Goal: Ask a question

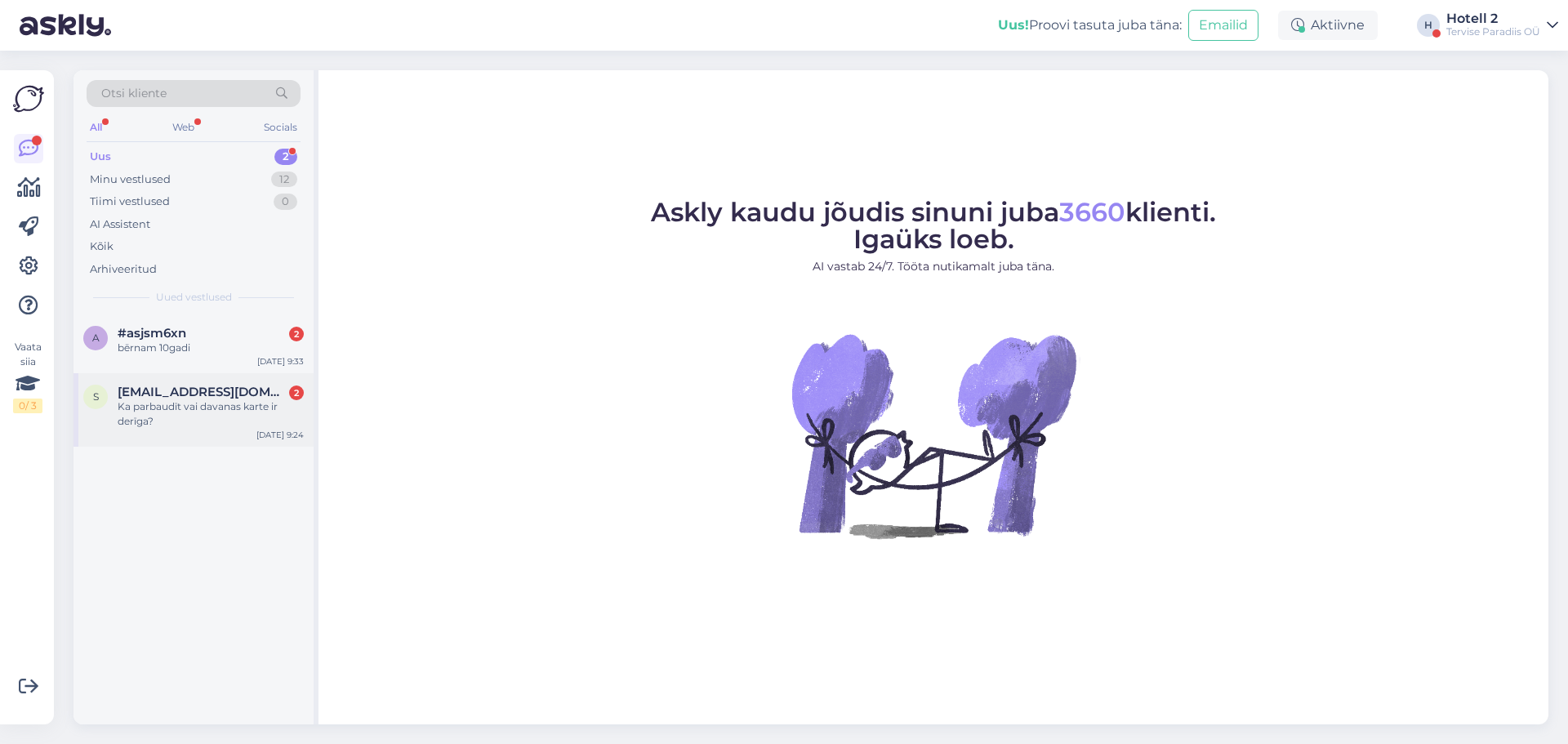
click at [162, 407] on div "Ka parbaudīt vai davanas karte ir derīga?" at bounding box center [211, 414] width 186 height 29
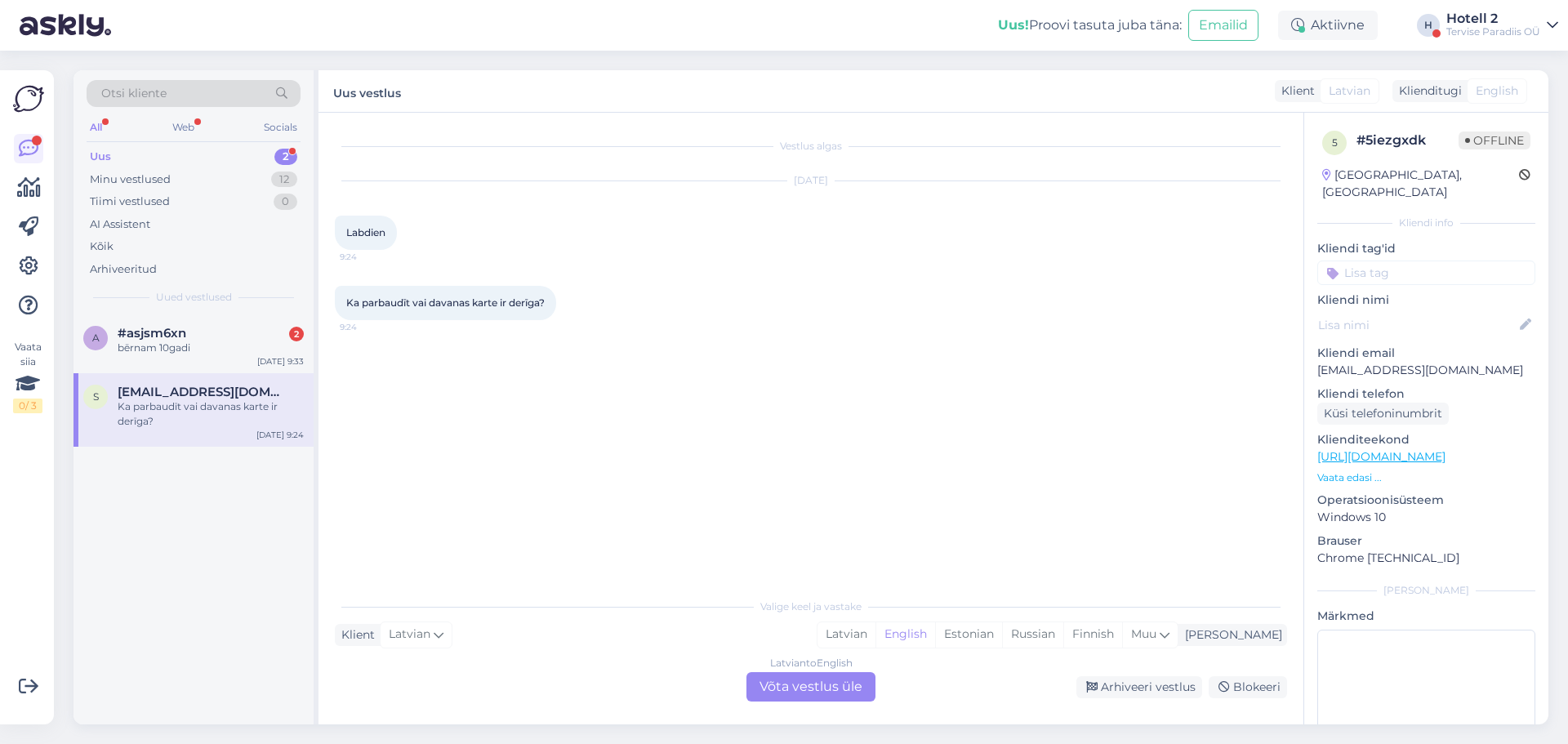
click at [774, 686] on div "Latvian to English Võta vestlus üle" at bounding box center [811, 687] width 129 height 29
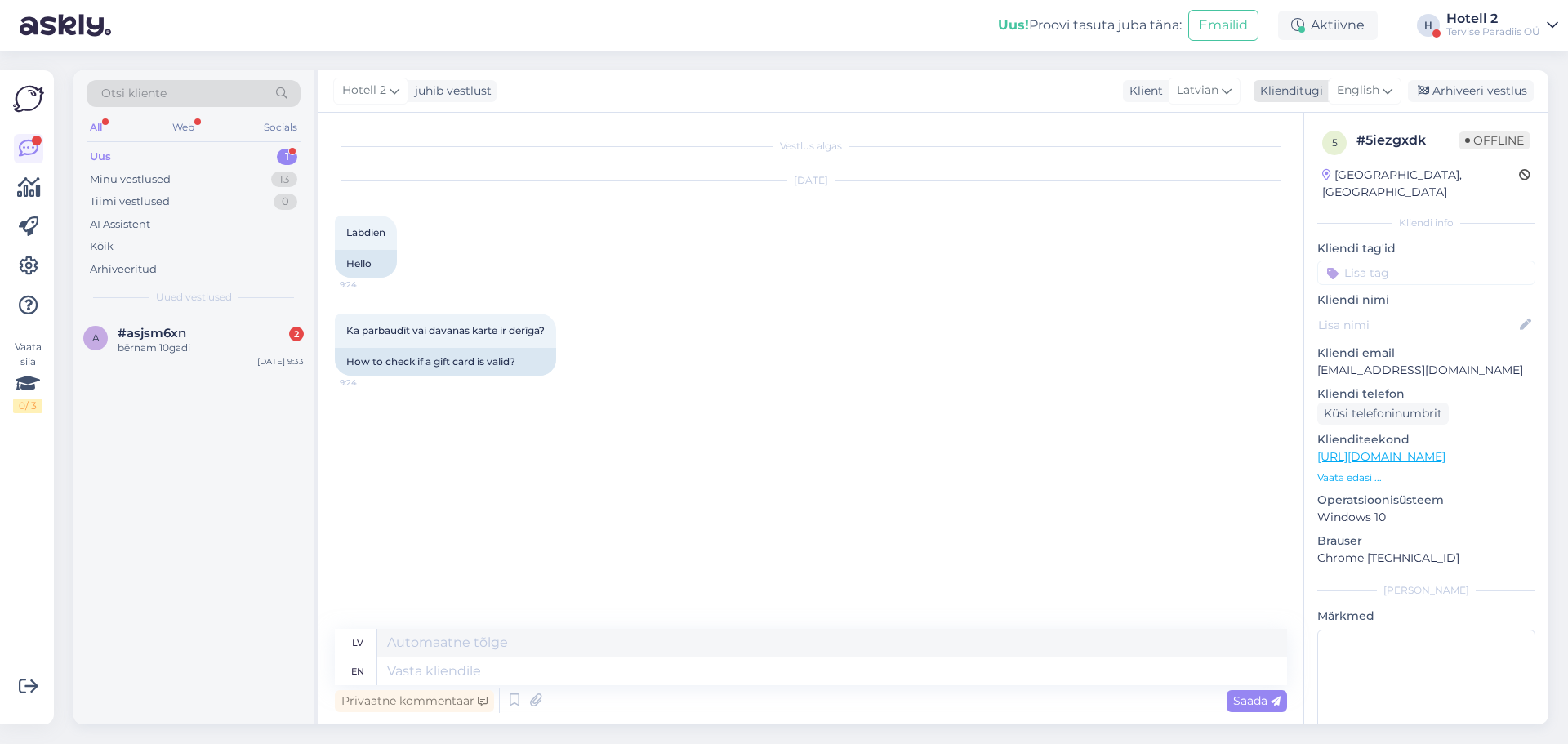
click at [1389, 93] on icon at bounding box center [1388, 90] width 9 height 18
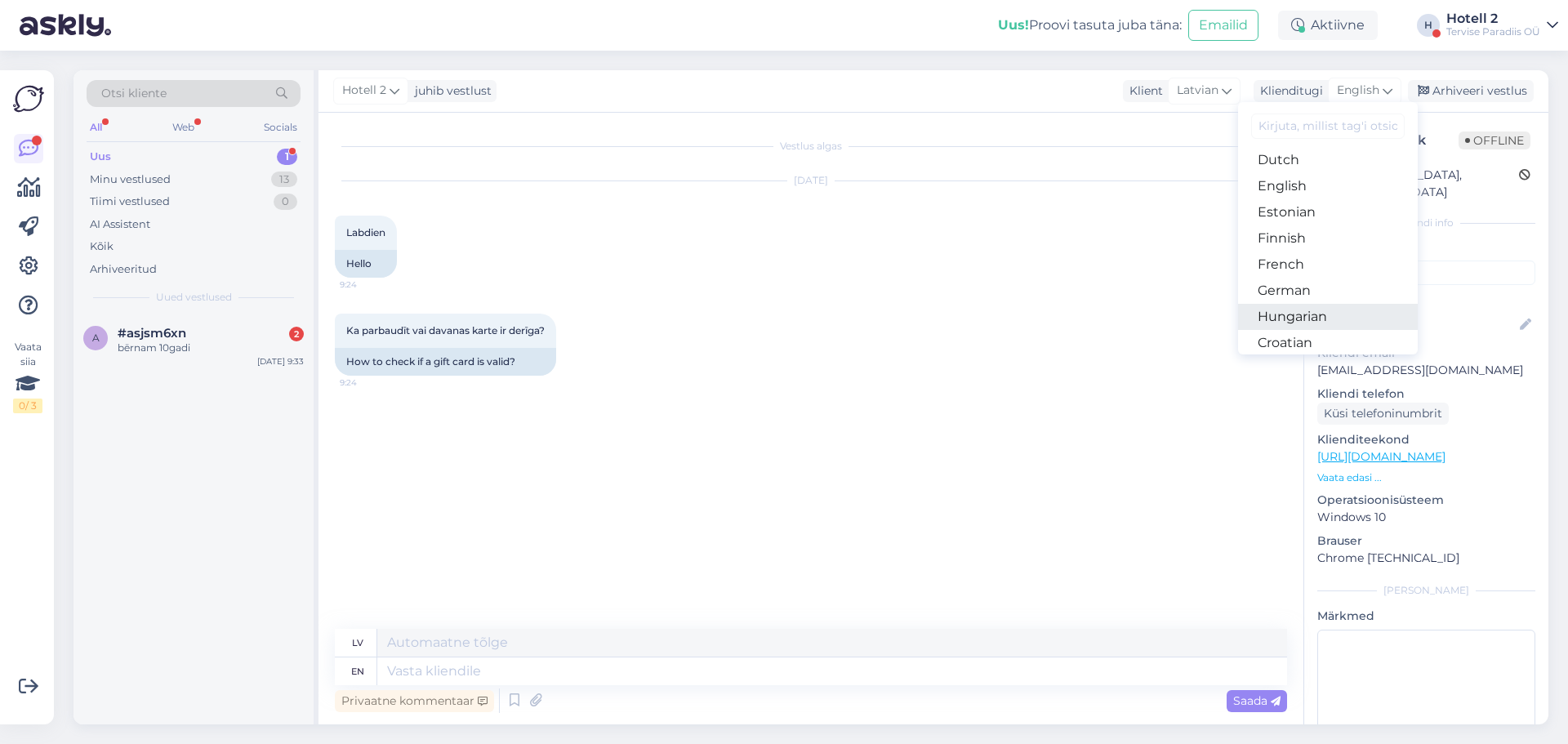
scroll to position [163, 0]
click at [1303, 213] on link "Estonian" at bounding box center [1327, 210] width 179 height 27
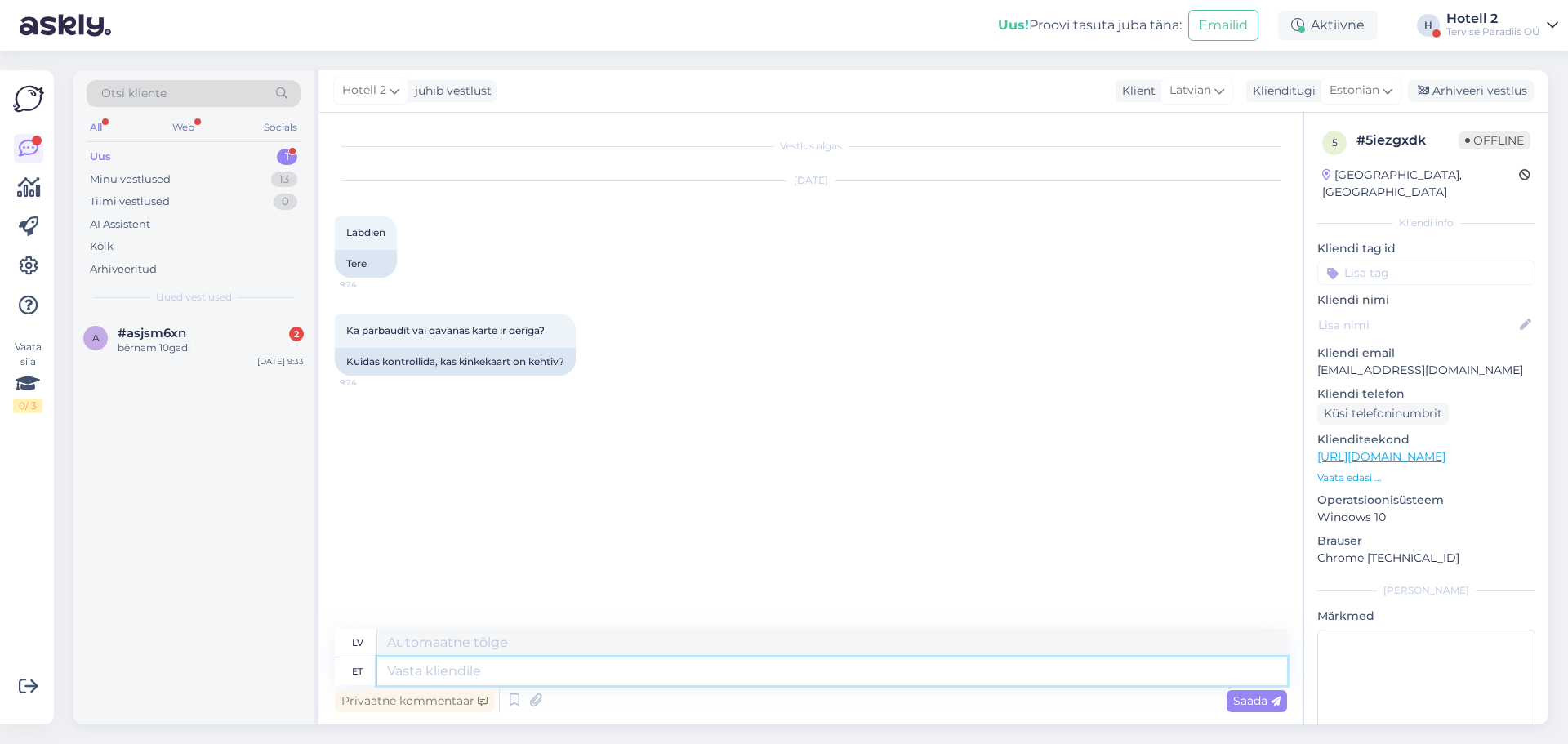
click at [476, 677] on textarea at bounding box center [832, 671] width 910 height 28
type textarea "kinkekaardi"
type textarea "dāvanu karte"
type textarea "kinkekaardil"
type textarea "uz dāvanu [PERSON_NAME]"
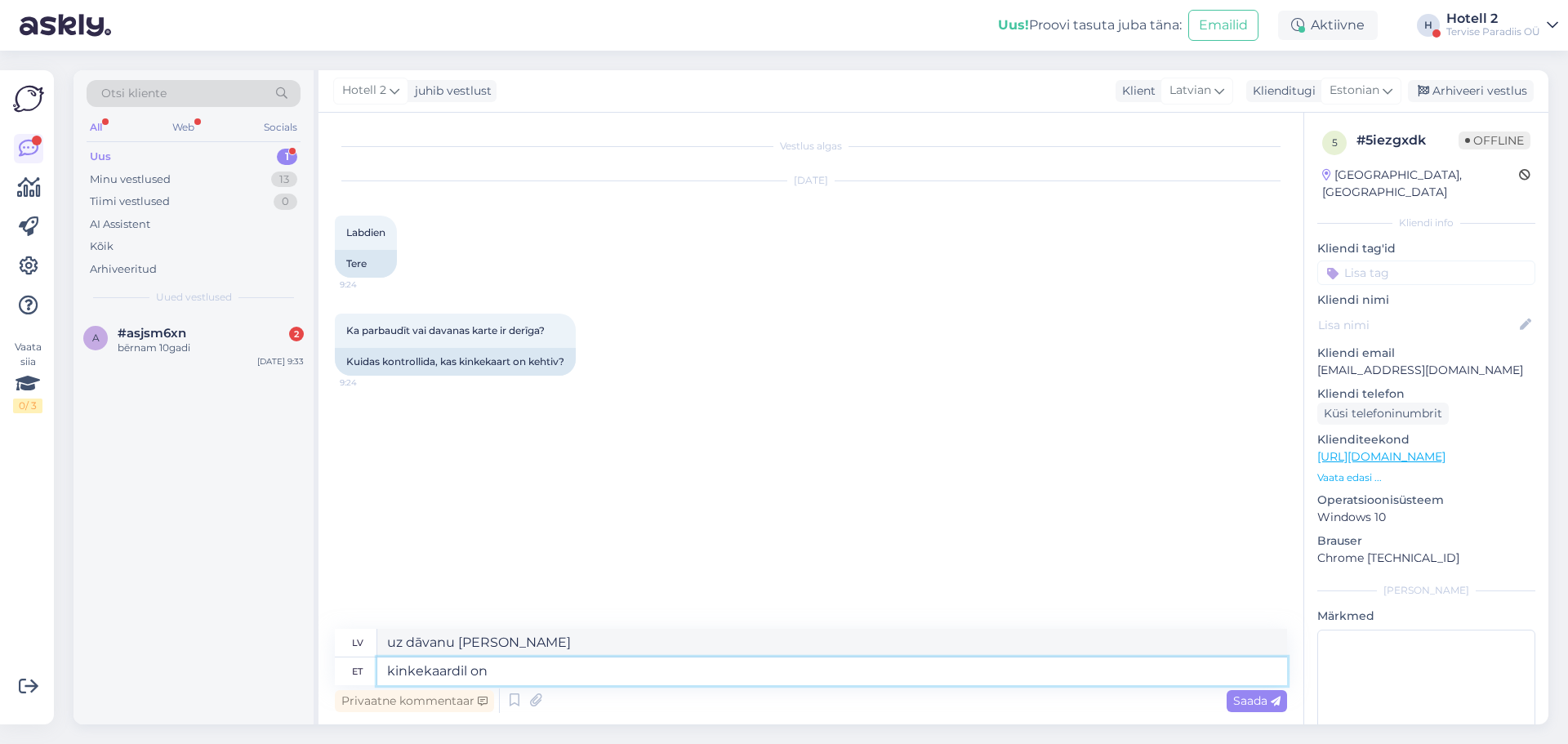
type textarea "kinkekaardil on k"
type textarea "dāvanu kartei ir"
type textarea "kinkekaardil on kirjas"
type textarea "dāvanu kartē teikts"
type textarea "kinkekaardil on kirjas kehtivus"
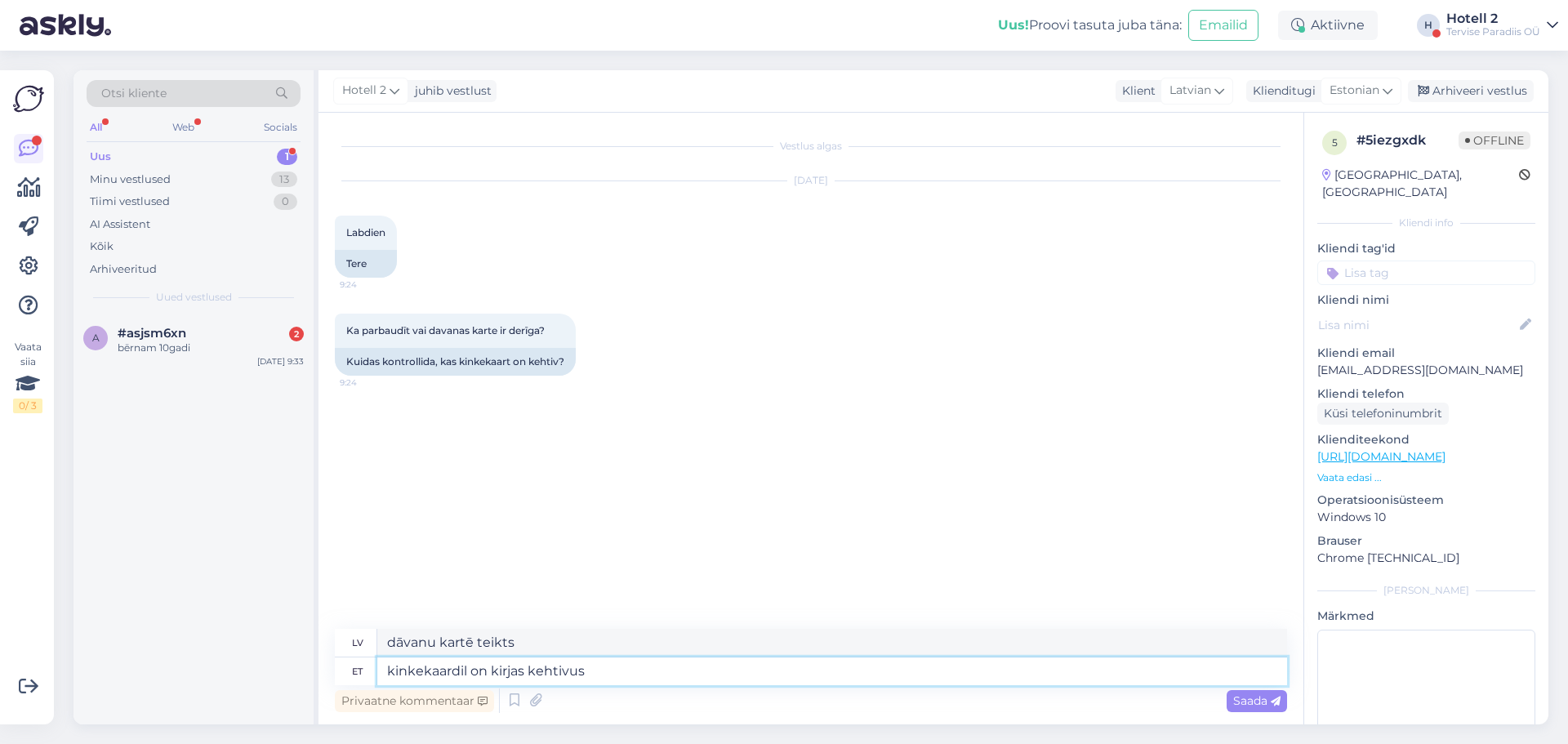
type textarea "Dāvanu kartei ir derīguma termiņš."
type textarea "kinkekaardil on kirjas kehtivusaeg. [PERSON_NAME]"
type textarea "Dāvanu kartei ir derīguma termiņš. Ja"
click at [468, 671] on textarea "kinkekaardil on kirjas kehtivusaeg. [PERSON_NAME]" at bounding box center [832, 671] width 910 height 28
click at [497, 674] on textarea "kinkekaardile on kirjas kehtivusaeg. [PERSON_NAME]" at bounding box center [832, 671] width 910 height 28
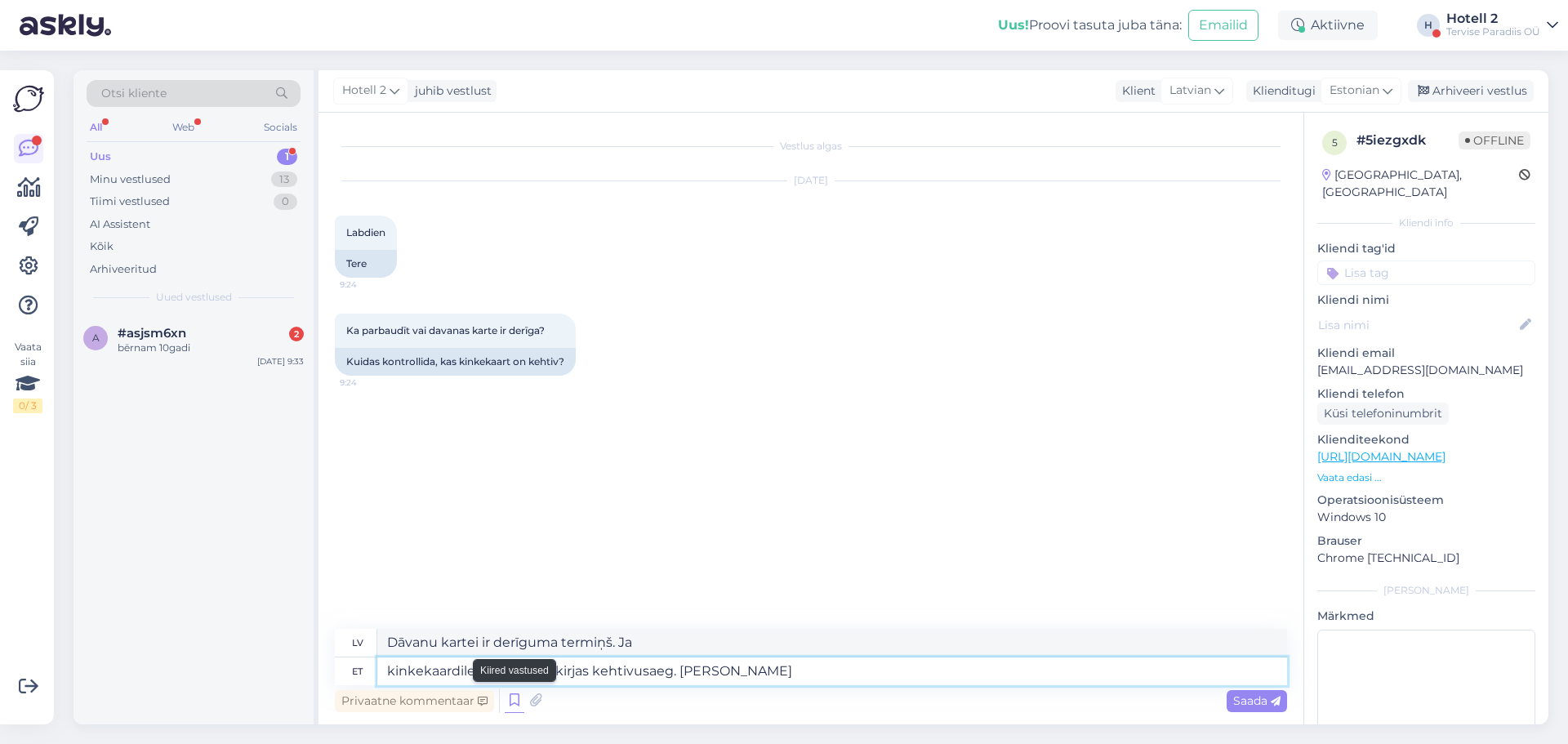
type textarea "kinkekaardile on märgitud kirjas kehtivusaeg. [PERSON_NAME]"
type textarea "Dāvanu kartei ir norādīts derīguma termiņš. Ja"
click at [601, 676] on textarea "kinkekaardile on märgitud kirjas kehtivusaeg. [PERSON_NAME]" at bounding box center [832, 671] width 910 height 28
type textarea "kinkekaardile on märgitud kehtivusaeg. [PERSON_NAME]"
type textarea "Dāvanu kartei ir derīguma termiņš. Ja"
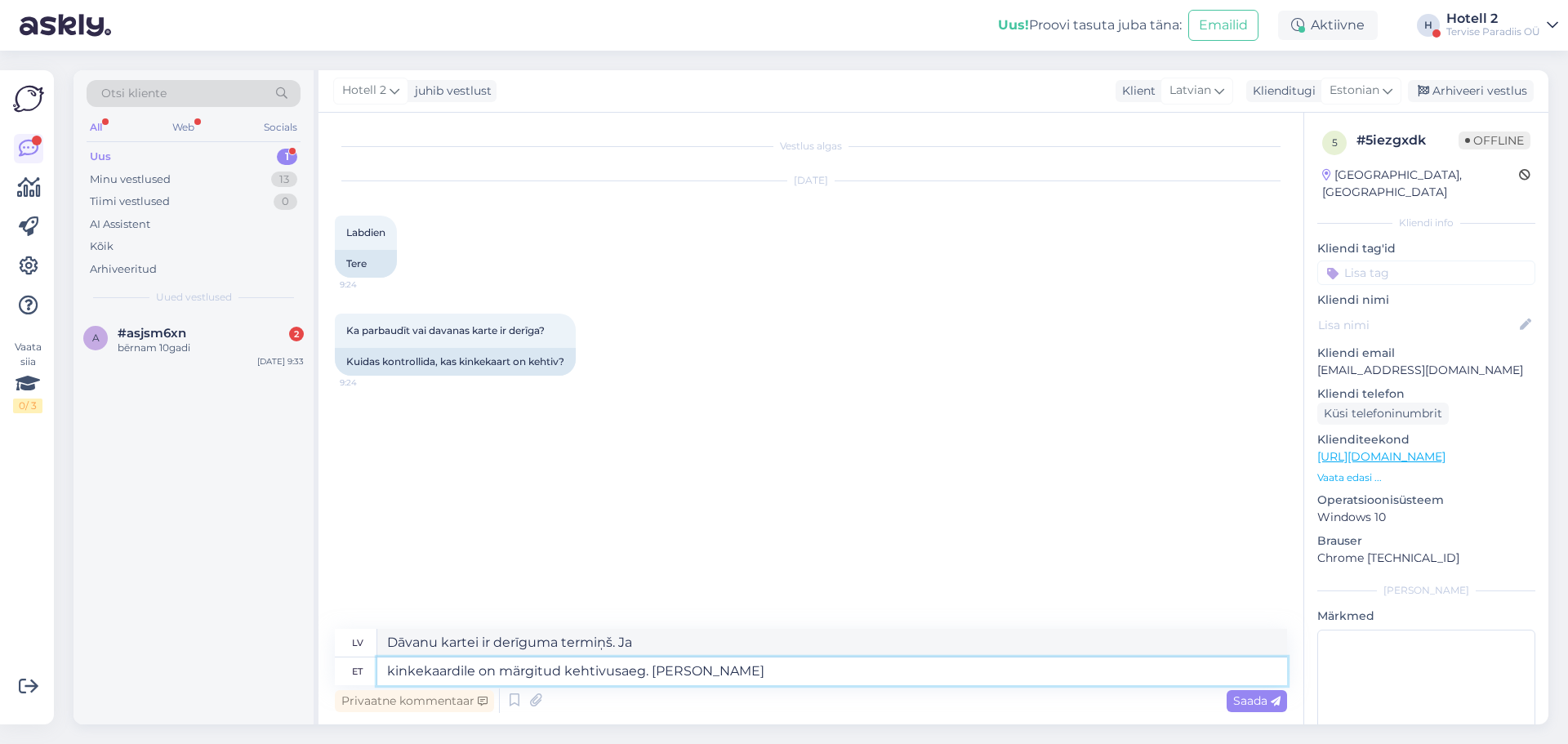
click at [687, 674] on textarea "kinkekaardile on märgitud kehtivusaeg. [PERSON_NAME]" at bounding box center [832, 671] width 910 height 28
type textarea "kinkekaardile on märgitud kehtivusaeg."
type textarea "Dāvanu kartei ir derīguma termiņš."
click at [388, 669] on textarea "kinkekaardile on märgitud kehtivusaeg." at bounding box center [832, 671] width 910 height 28
type textarea "Terkinkekaardile on märgitud kehtivusaeg."
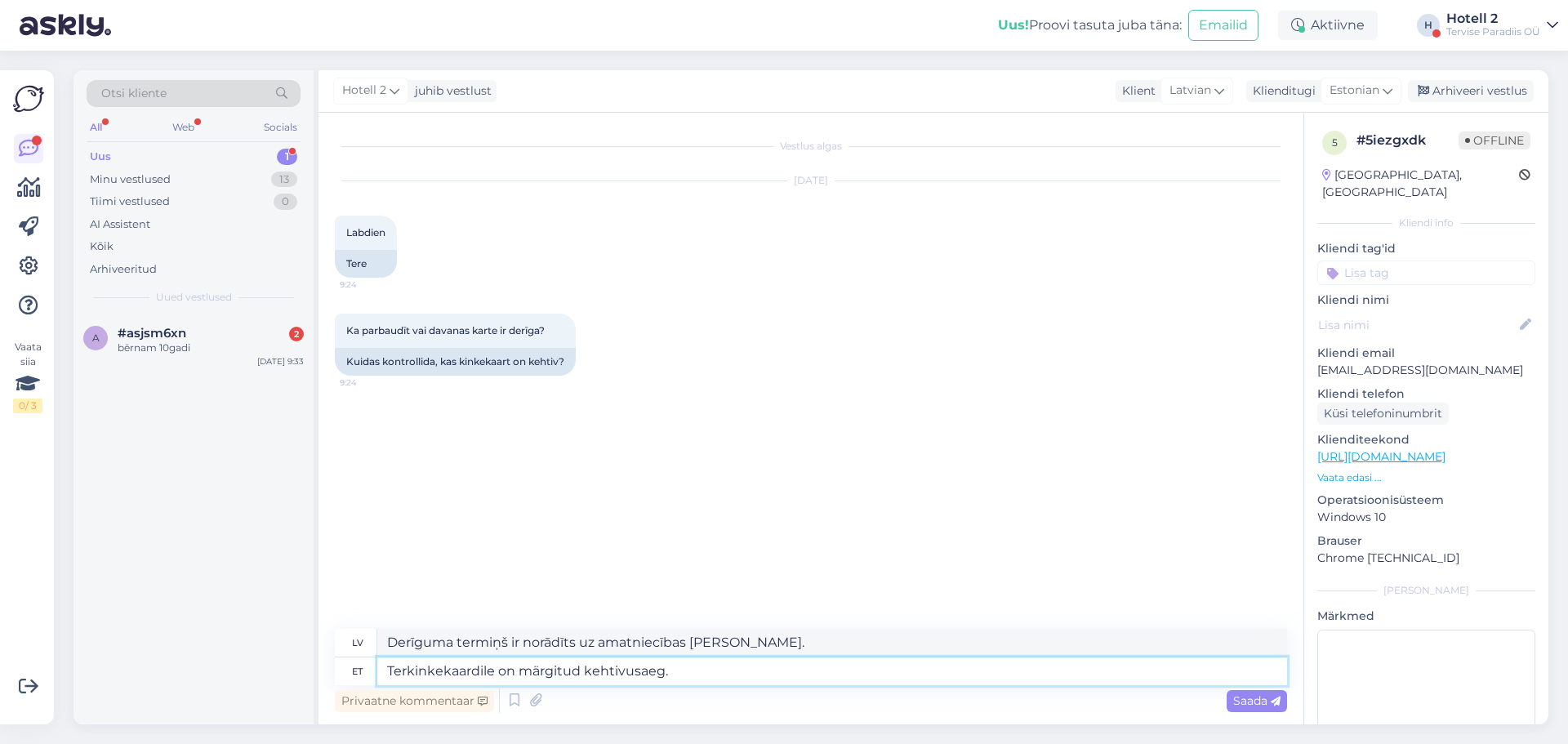
type textarea "Dāvanu kartei ir derīguma termiņš."
type textarea "Terekinkekaardile on märgitud kehtivusaeg."
type textarea "Derīguma termiņš ir norādīts uz dāvanu [PERSON_NAME]."
type textarea "Tere,kinkekaardile on märgitud kehtivusaeg."
type textarea "Sveiki, dāvanu kartei ir derīguma termiņš."
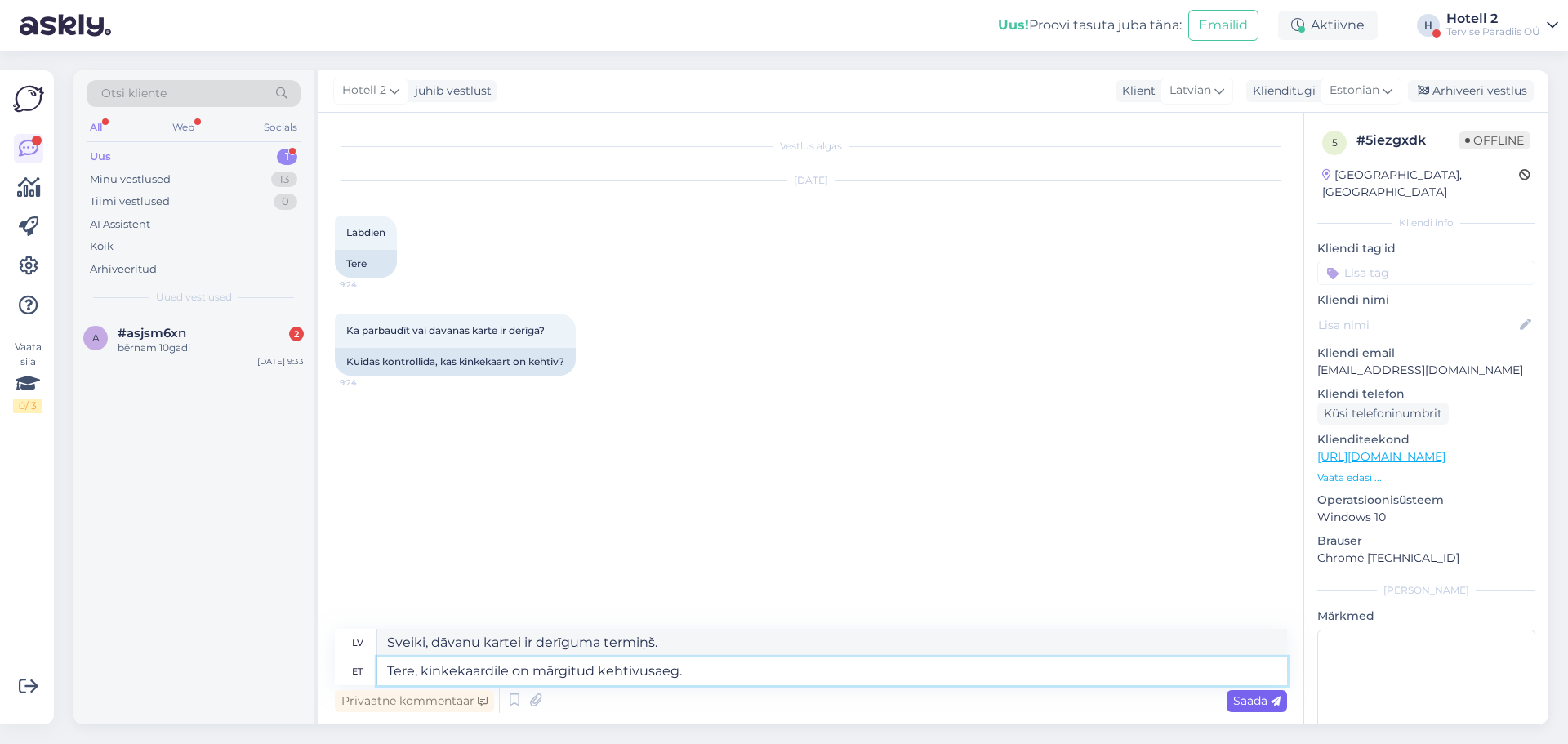
type textarea "Tere, kinkekaardile on märgitud kehtivusaeg."
click at [1246, 698] on span "Saada" at bounding box center [1257, 701] width 47 height 15
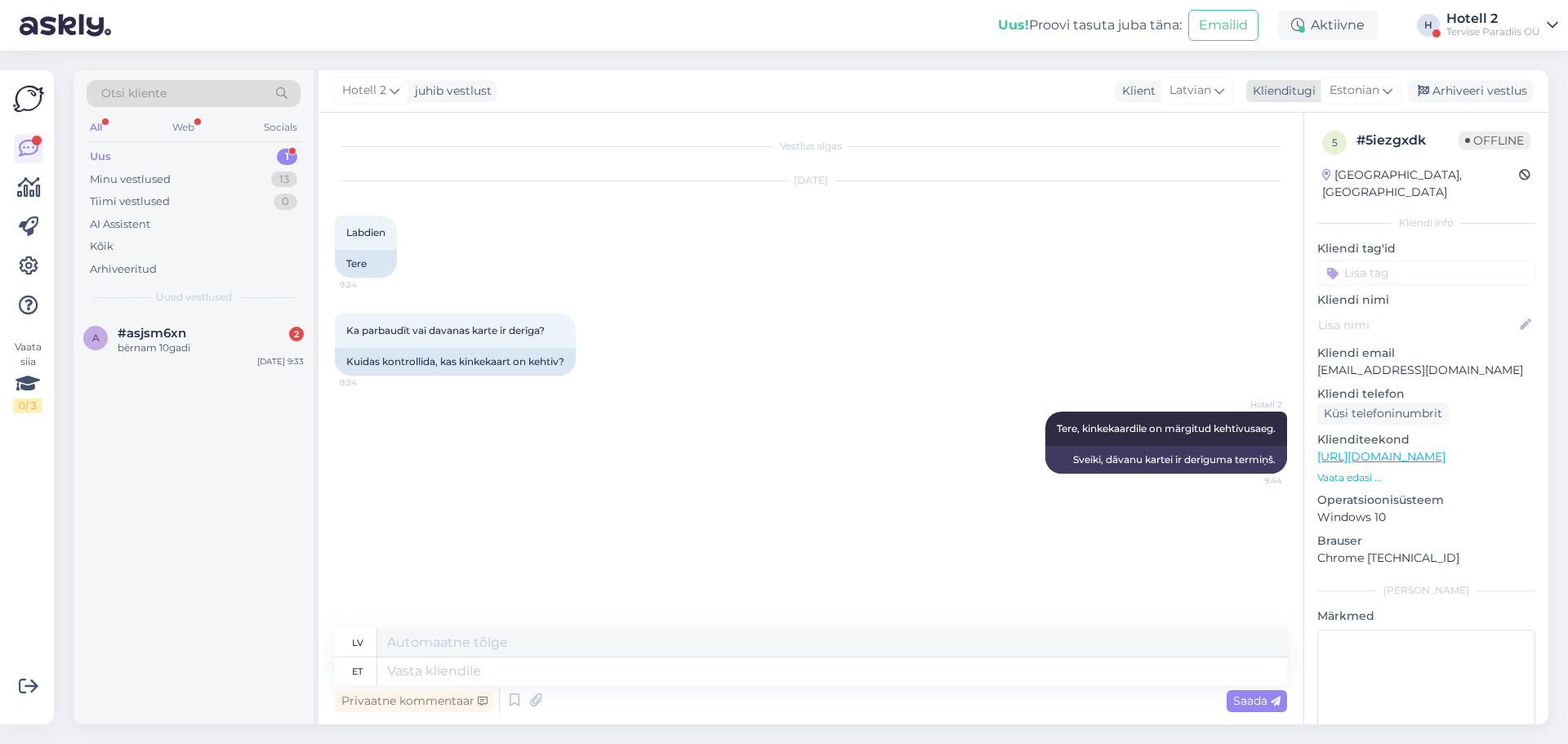
drag, startPoint x: 1499, startPoint y: 87, endPoint x: 1493, endPoint y: 99, distance: 13.4
click at [1499, 87] on div "Arhiveeri vestlus" at bounding box center [1471, 90] width 126 height 22
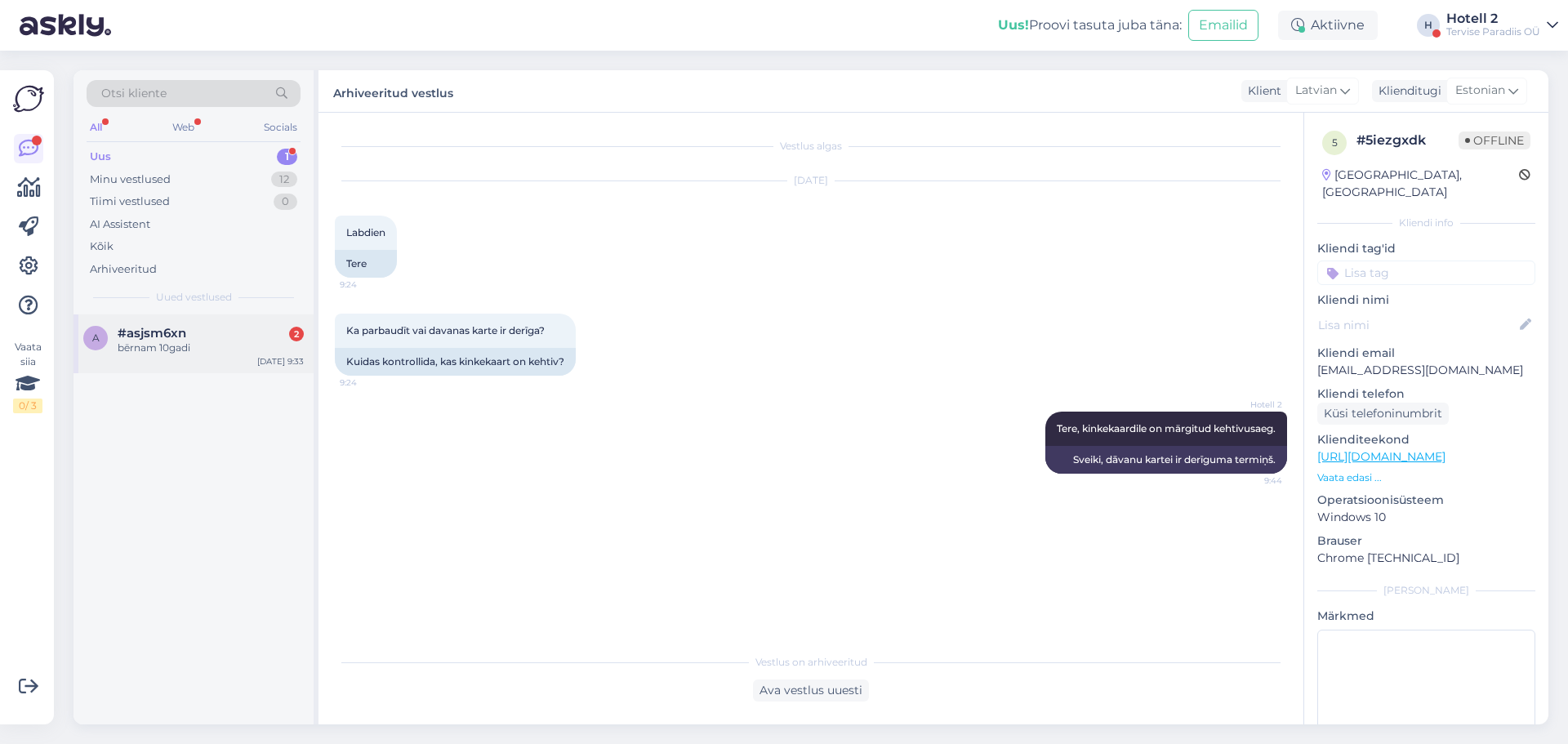
click at [140, 350] on div "bērnam 10gadi" at bounding box center [211, 348] width 186 height 15
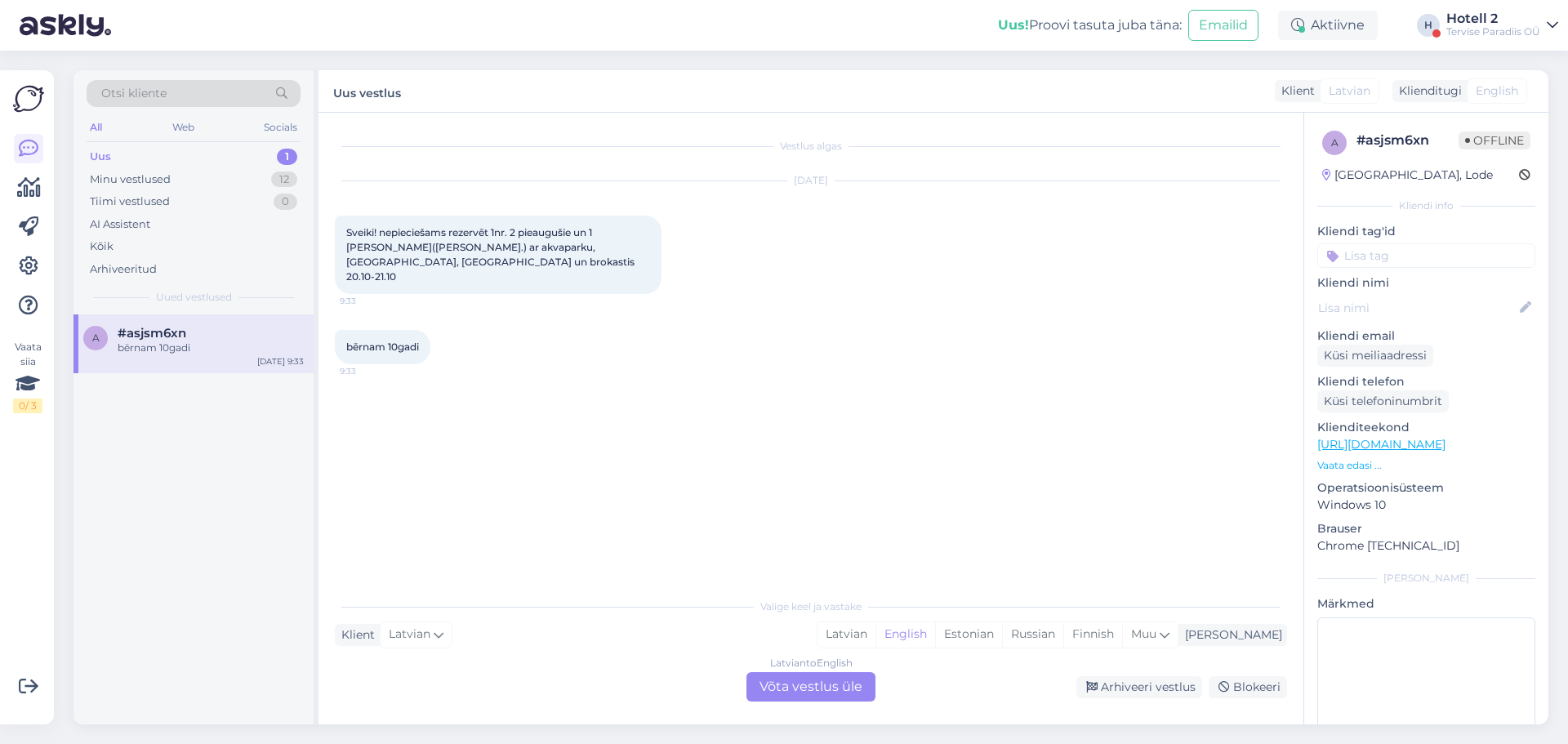
click at [767, 685] on div "Latvian to English Võta vestlus üle" at bounding box center [811, 687] width 129 height 29
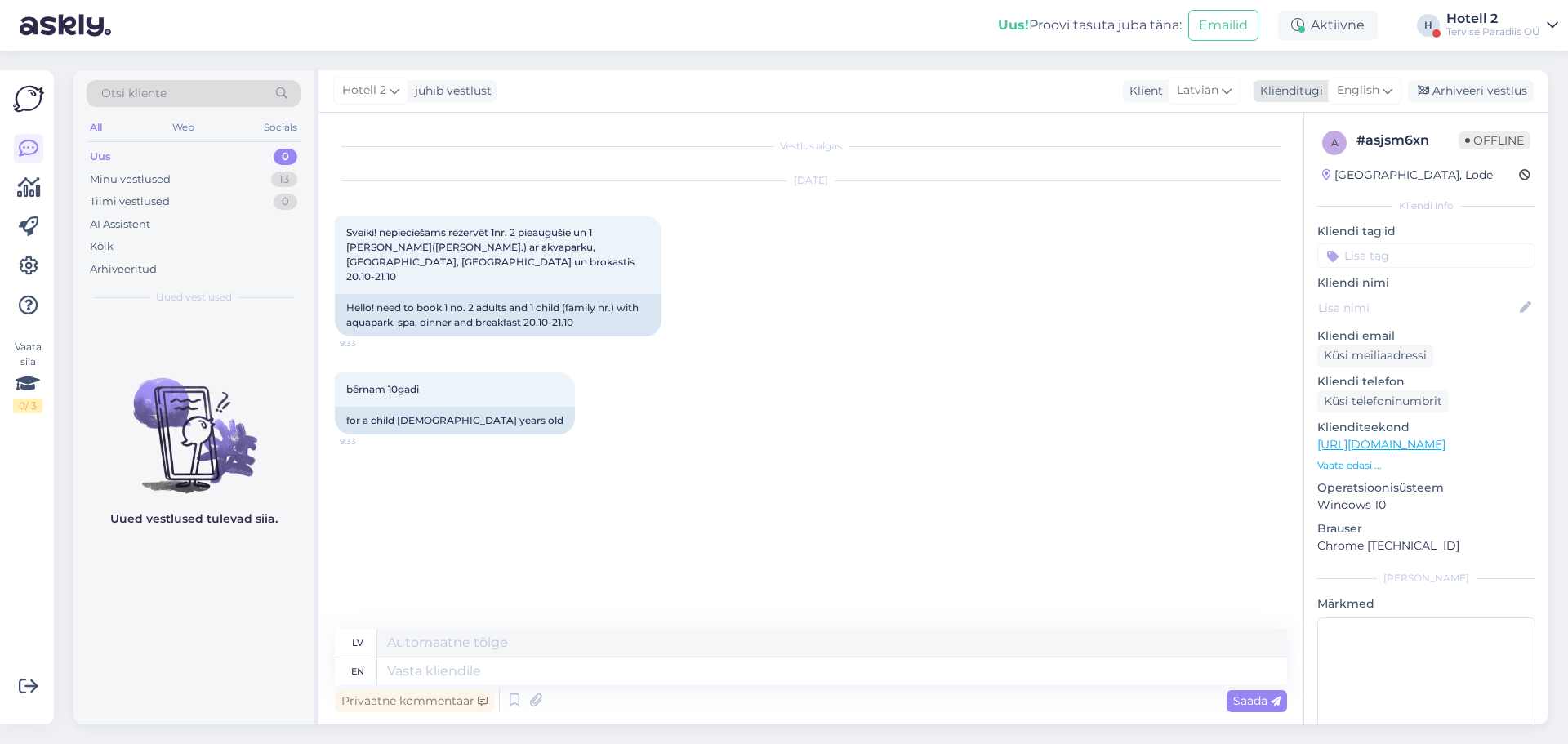
click at [1392, 88] on icon at bounding box center [1388, 90] width 9 height 18
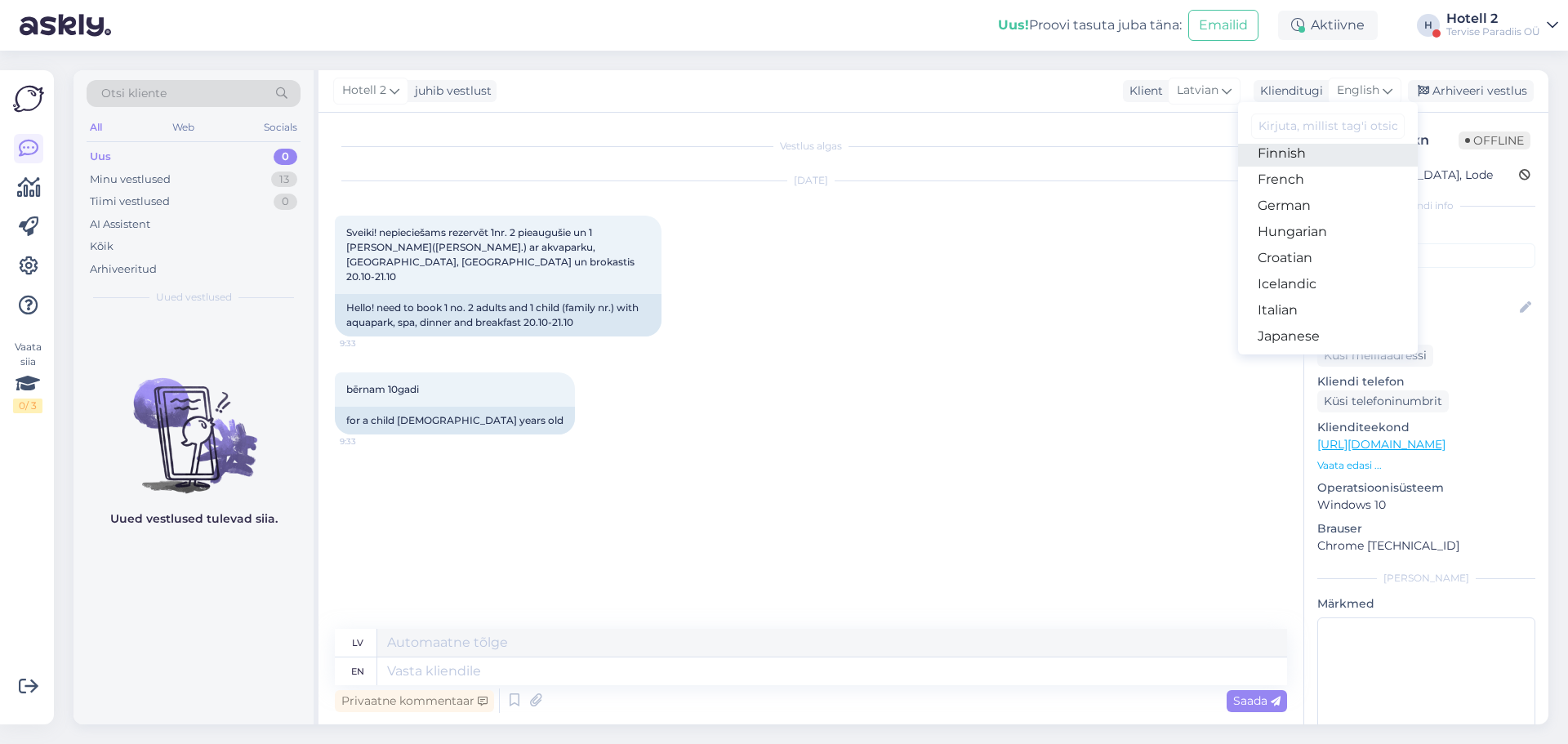
scroll to position [82, 0]
click at [1323, 286] on link "Estonian" at bounding box center [1327, 291] width 179 height 27
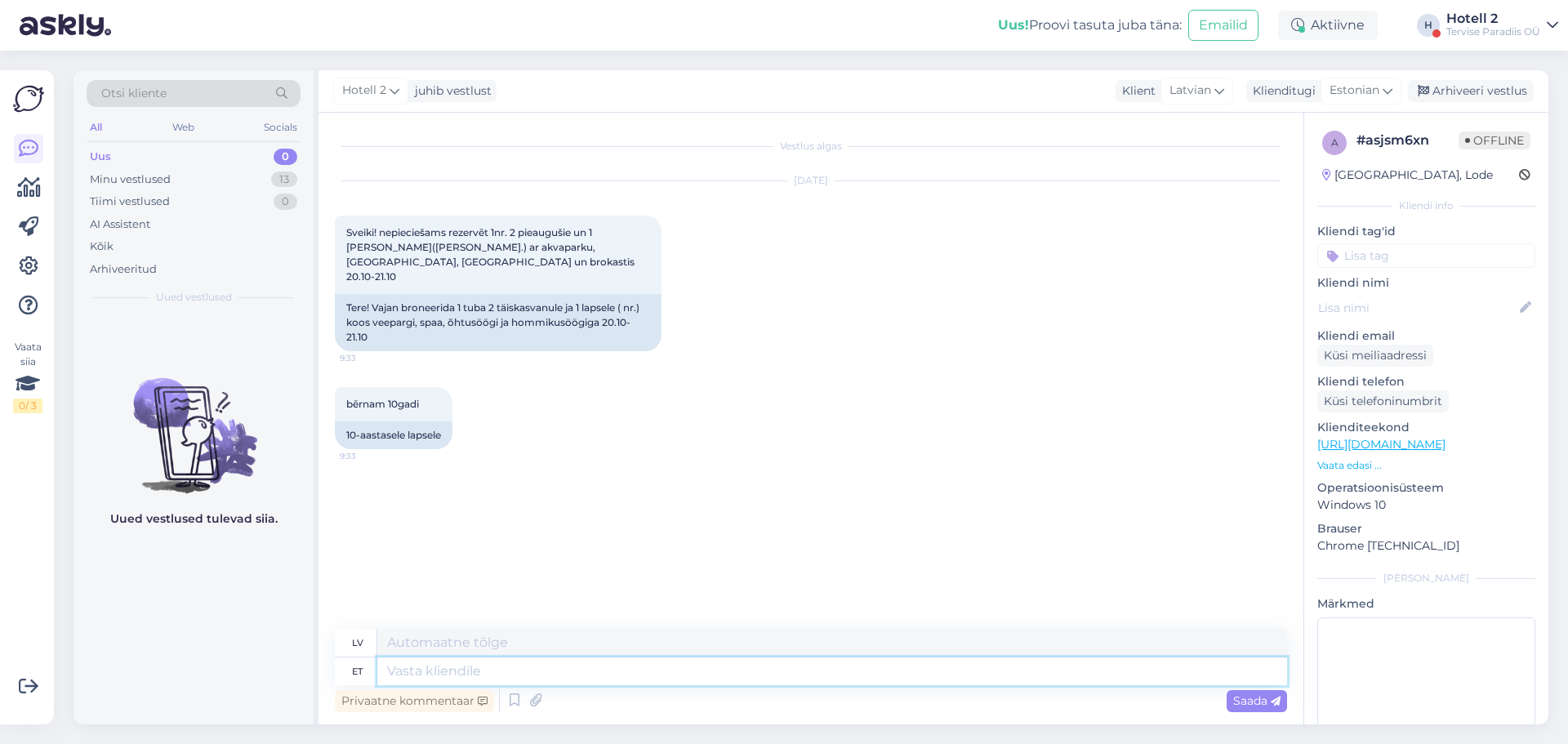
click at [456, 677] on textarea at bounding box center [832, 671] width 910 height 28
type textarea "Palun"
type textarea "Lūdzu"
type textarea "Palun edastage o"
type textarea "Lūdzu, pārsūtiet"
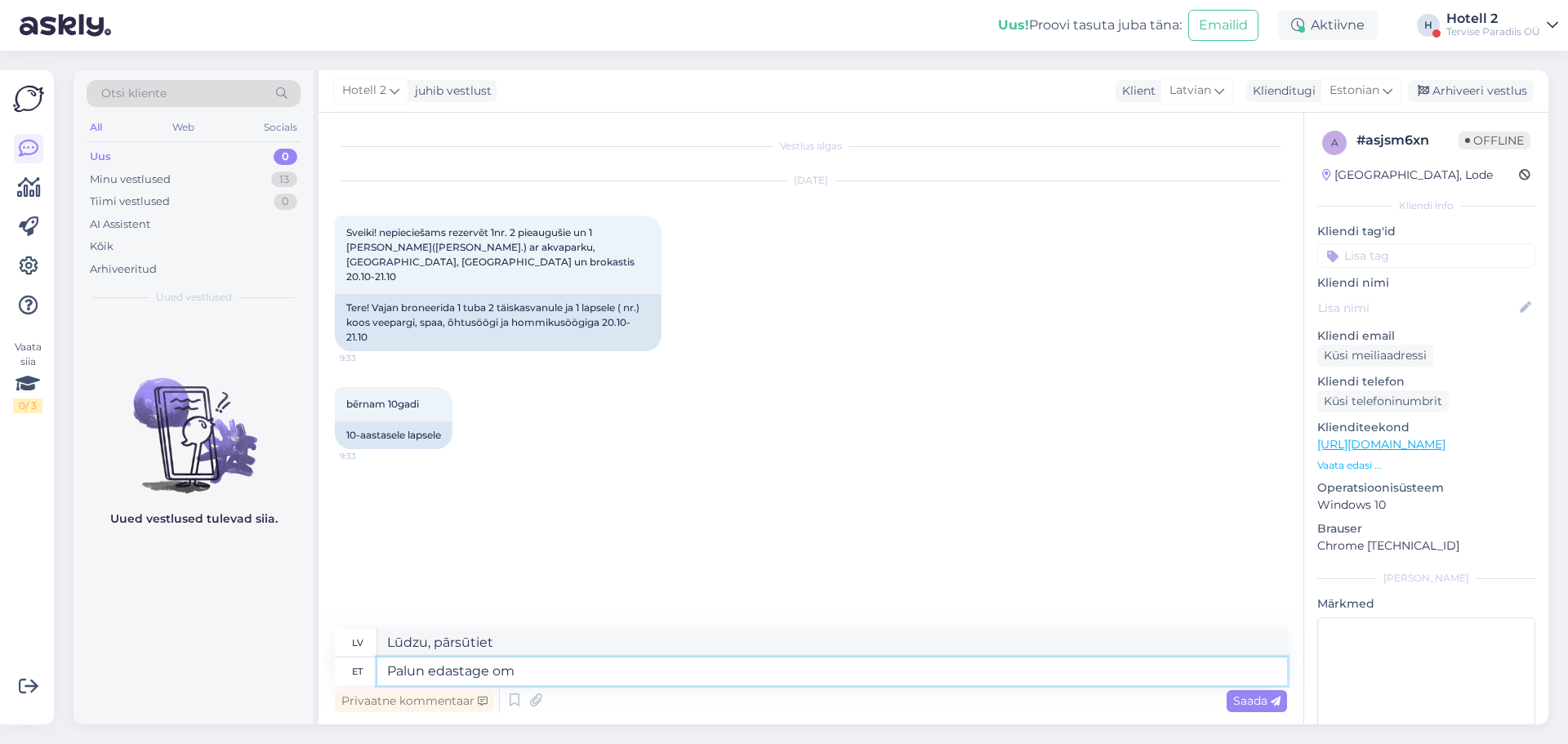
type textarea "Palun edastage oma"
type textarea "Lūdzu, pārsūtiet om"
type textarea "Palun edastage oma b"
type textarea "Lūdzu, pārsūtiet savu"
type textarea "Palun edastage oma broneerimissoov"
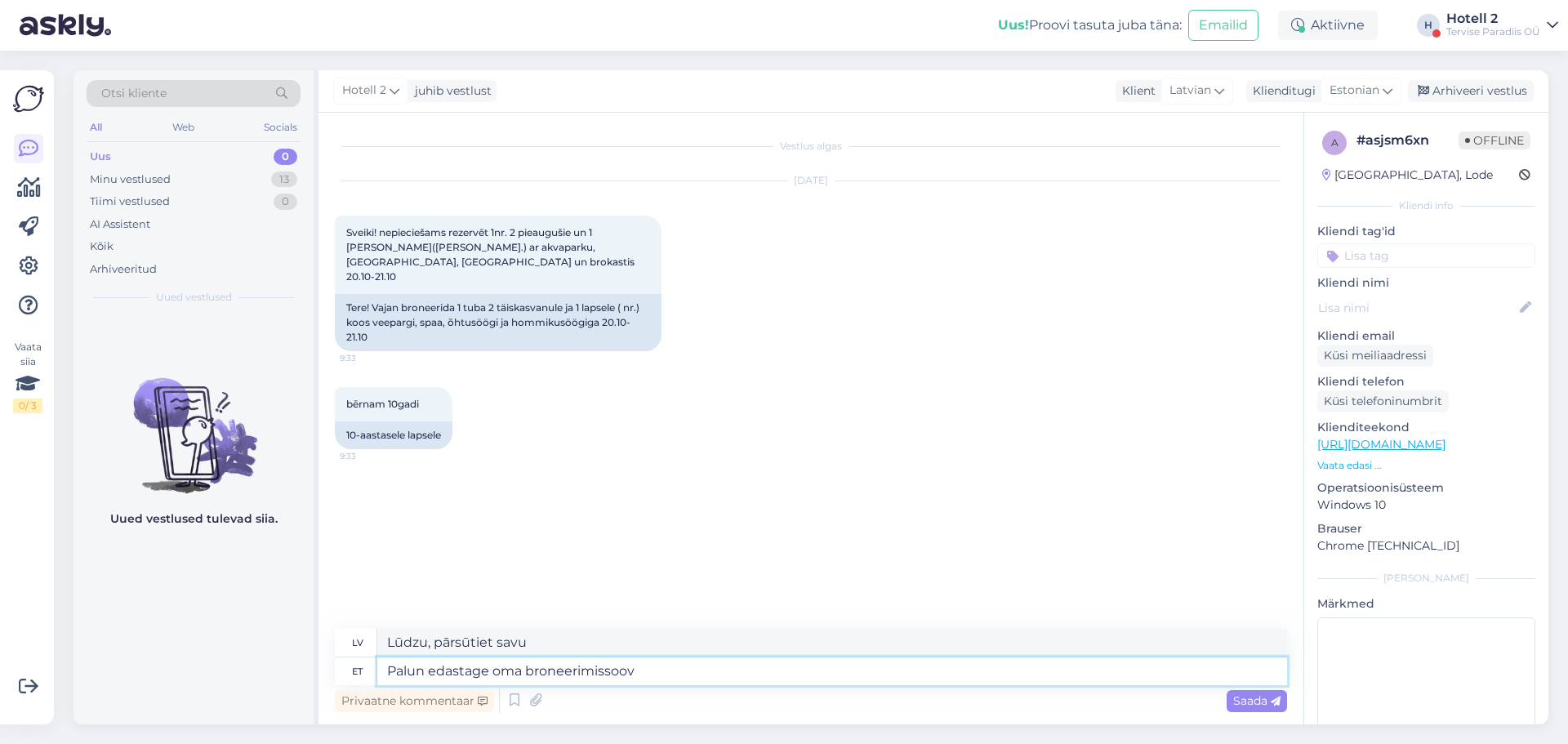
type textarea "Lūdzu, iesniedziet savu rezervācijas pieprasījumu."
type textarea "Palun edastage oma broneerimissoov aadressile s"
type textarea "Lūdzu, sūtiet savu rezervācijas pieprasījumu uz"
type textarea "Palun edastage oma broneerimissoov aadressile sales@"
type textarea "Lūdzu, nosūtiet rezervācijas pieprasījumu pārdošanas nodaļai."
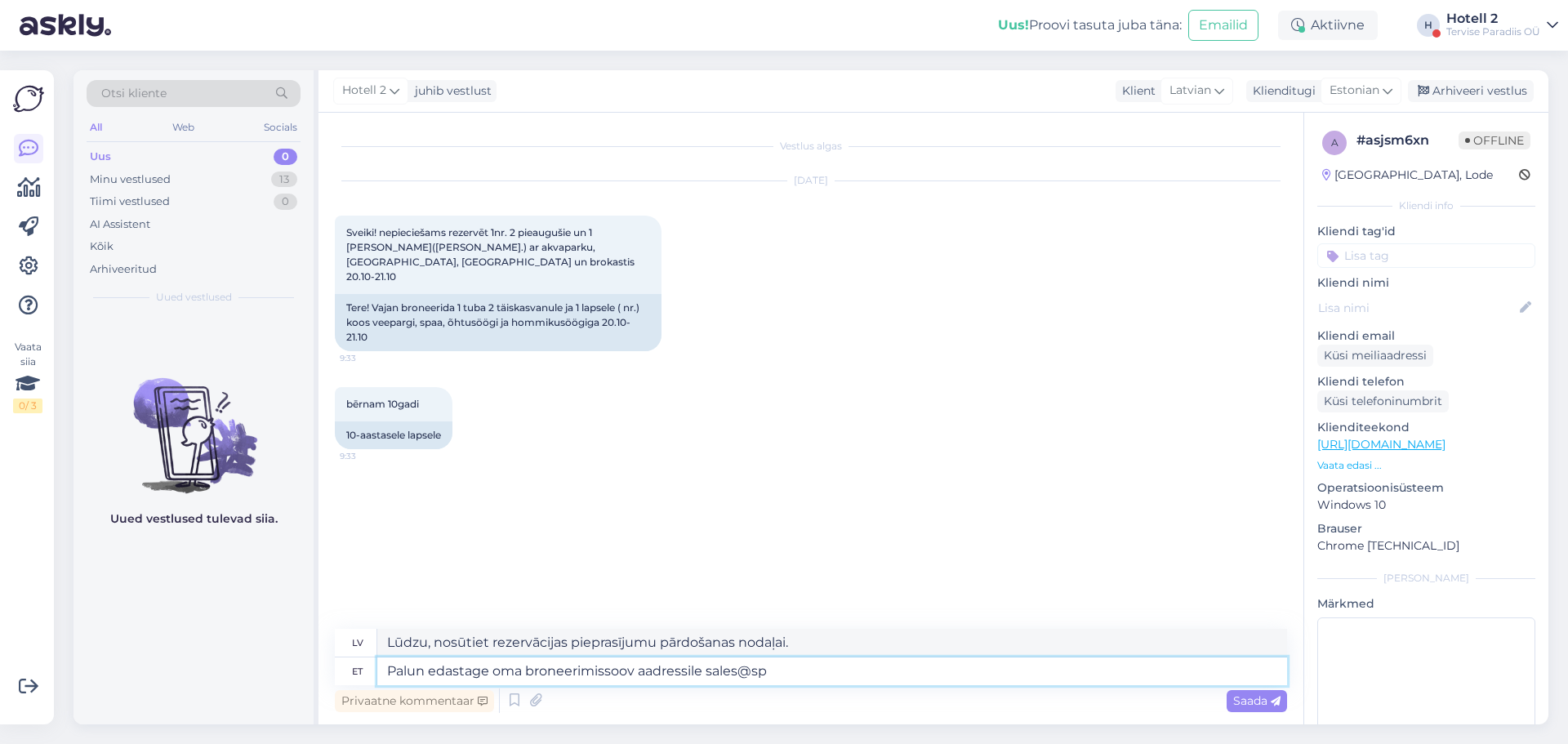
type textarea "Palun edastage oma broneerimissoov aadressile sales@spa"
type textarea "Lūdzu, sūtiet savu rezervācijas pieprasījumu uz sales@spa"
type textarea "Palun edastage oma broneerimissoov aadressile [EMAIL_ADDRESS][DOMAIN_NAME]"
type textarea "Lūdzu, sūtiet savu rezervācijas pieprasījumu uz [EMAIL_ADDRESS][DOMAIN_NAME]"
type textarea "Palun edastage oma broneerimissoov aadressile [EMAIL_ADDRESS][DOMAIN_NAME] või"
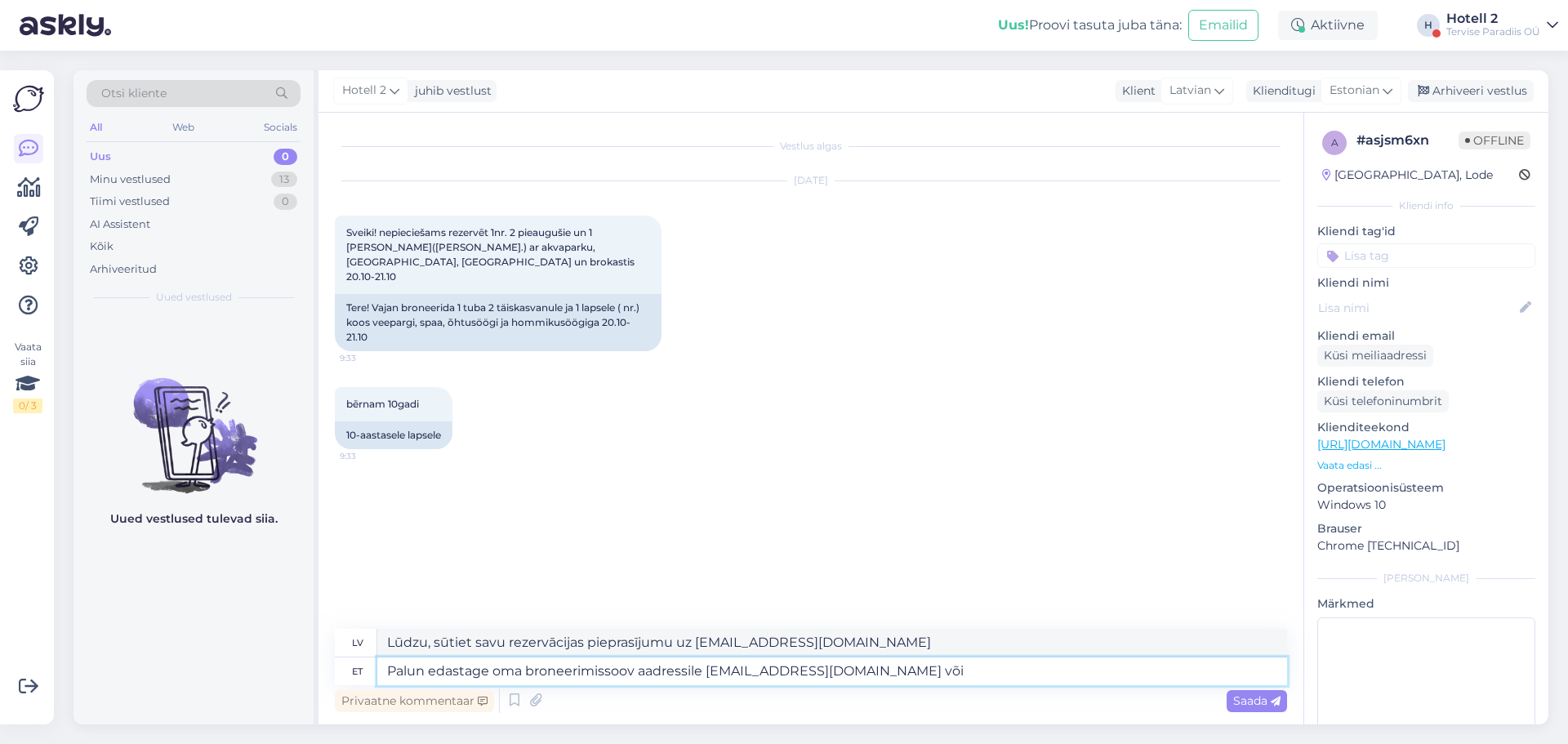
type textarea "Lūdzu, sūtiet savu rezervācijas pieprasījumu uz [EMAIL_ADDRESS][DOMAIN_NAME] vai"
type textarea "Palun edastage oma broneerimissoov aadressile [EMAIL_ADDRESS][DOMAIN_NAME] või …"
type textarea "Lūdzu, sūtiet rezervācijas pieprasījumu uz [EMAIL_ADDRESS][DOMAIN_NAME] vai uz …"
type textarea "Palun edastage oma broneerimissoov aadressile [EMAIL_ADDRESS][DOMAIN_NAME] või …"
type textarea "Lūdzu, sūtiet savu rezervācijas pieprasījumu uz [EMAIL_ADDRESS][DOMAIN_NAME] va…"
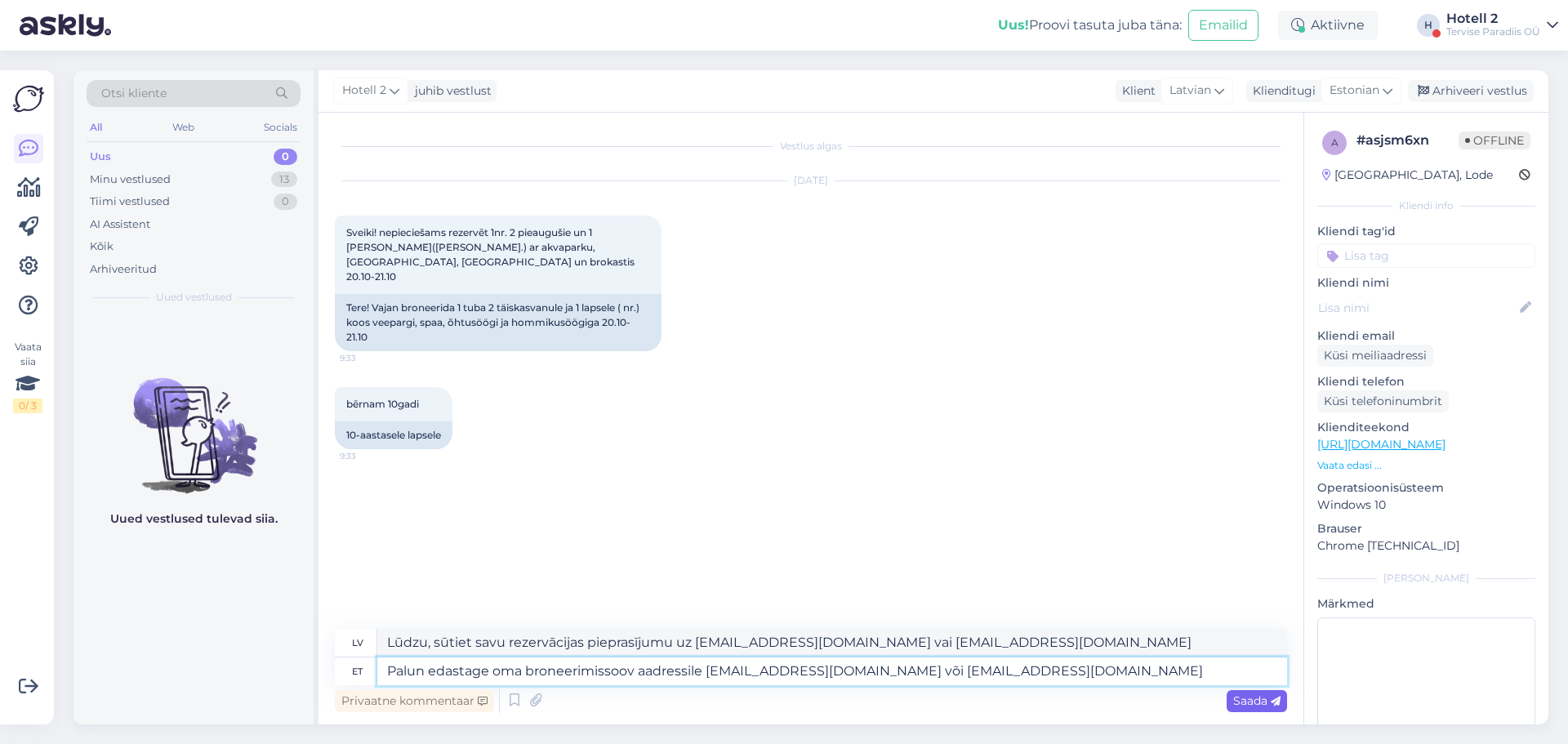
type textarea "Palun edastage oma broneerimissoov aadressile [EMAIL_ADDRESS][DOMAIN_NAME] või …"
click at [1227, 698] on div "Saada" at bounding box center [1257, 701] width 61 height 22
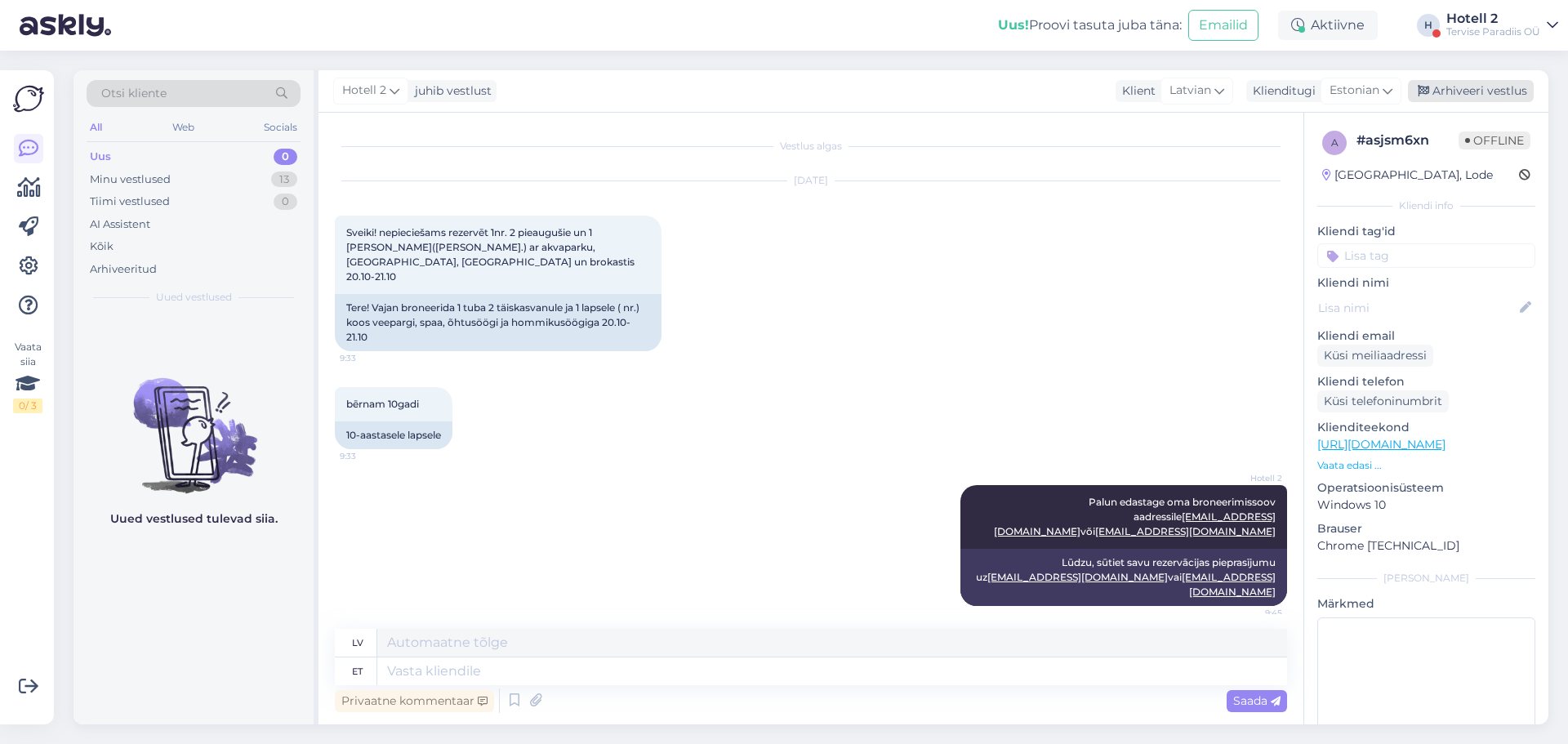
click at [1443, 93] on div "Arhiveeri vestlus" at bounding box center [1471, 90] width 126 height 22
